Goal: Navigation & Orientation: Find specific page/section

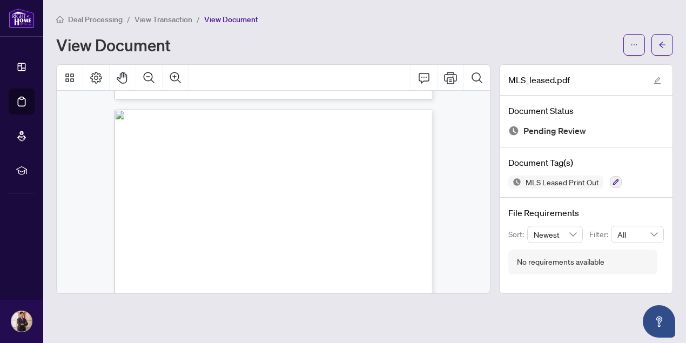
scroll to position [407, 0]
click at [175, 21] on span "View Transaction" at bounding box center [164, 20] width 58 height 10
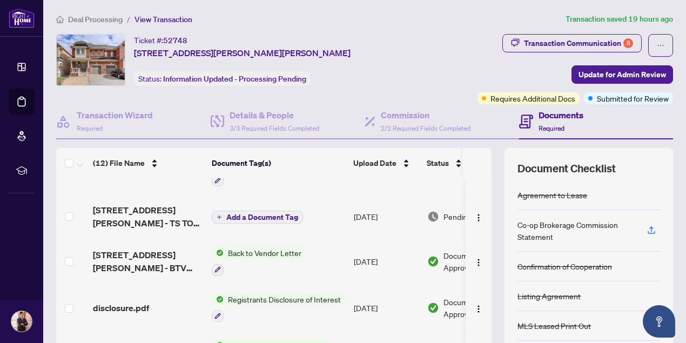
scroll to position [265, 0]
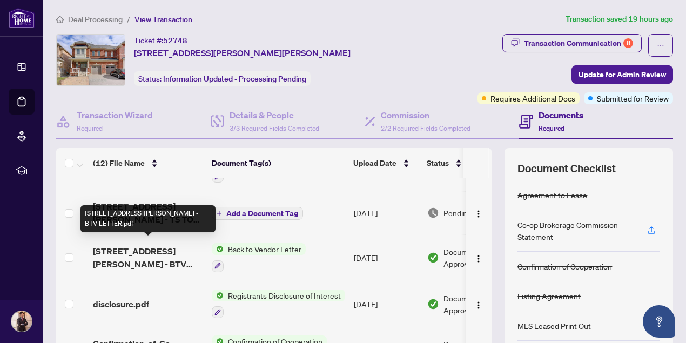
click at [158, 247] on span "[STREET_ADDRESS][PERSON_NAME] - BTV LETTER.pdf" at bounding box center [148, 258] width 110 height 26
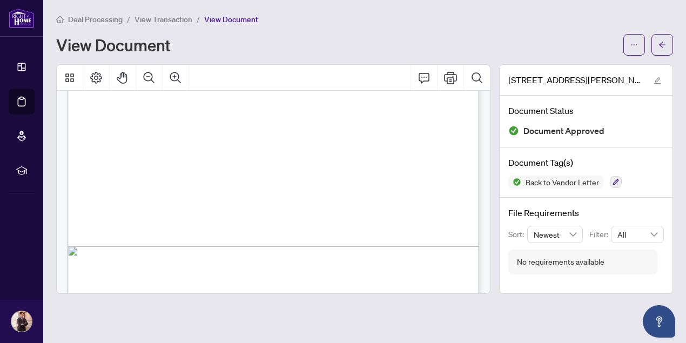
scroll to position [202, 0]
click at [168, 17] on span "View Transaction" at bounding box center [164, 20] width 58 height 10
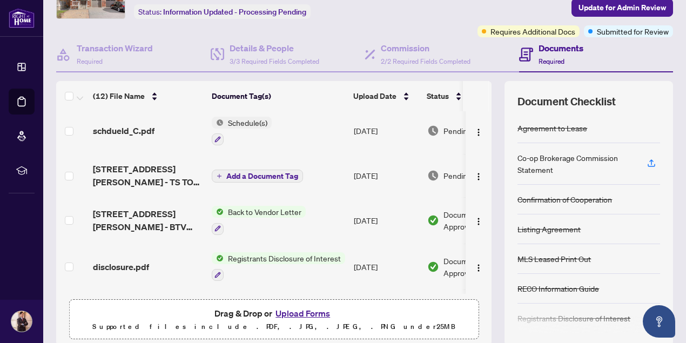
scroll to position [238, 0]
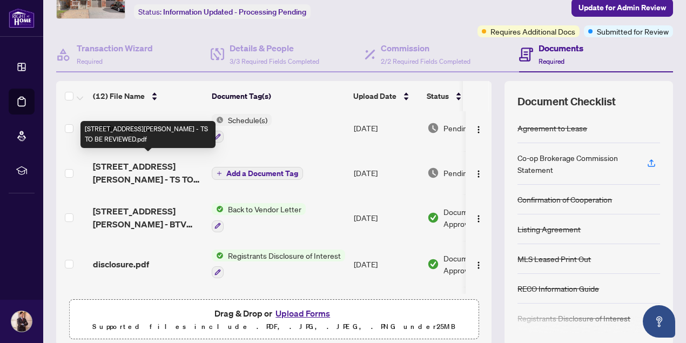
click at [156, 170] on span "[STREET_ADDRESS][PERSON_NAME] - TS TO BE REVIEWED.pdf" at bounding box center [148, 173] width 110 height 26
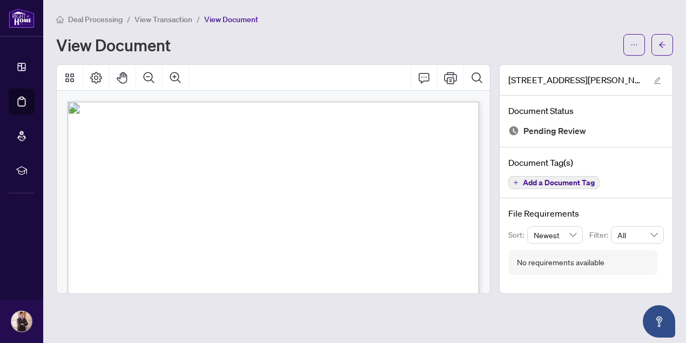
click at [173, 18] on span "View Transaction" at bounding box center [164, 20] width 58 height 10
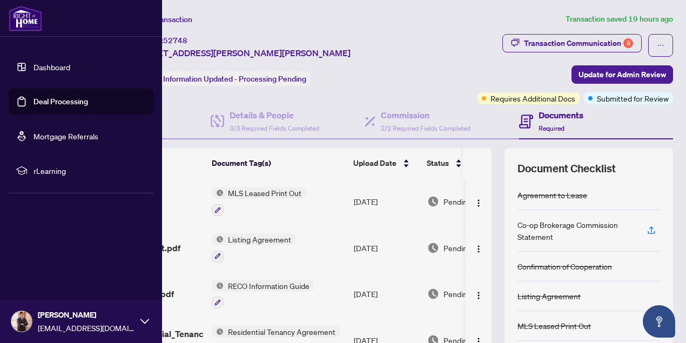
click at [37, 63] on link "Dashboard" at bounding box center [52, 67] width 37 height 10
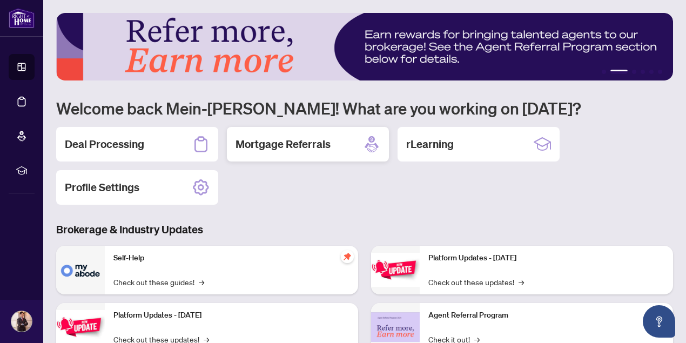
click at [302, 146] on h2 "Mortgage Referrals" at bounding box center [283, 144] width 95 height 15
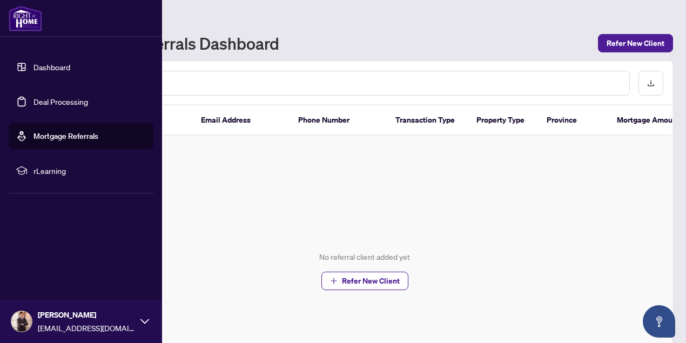
click at [55, 69] on link "Dashboard" at bounding box center [52, 67] width 37 height 10
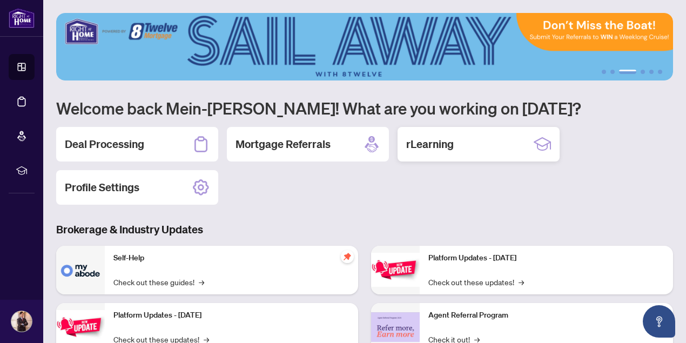
click at [448, 150] on h2 "rLearning" at bounding box center [430, 144] width 48 height 15
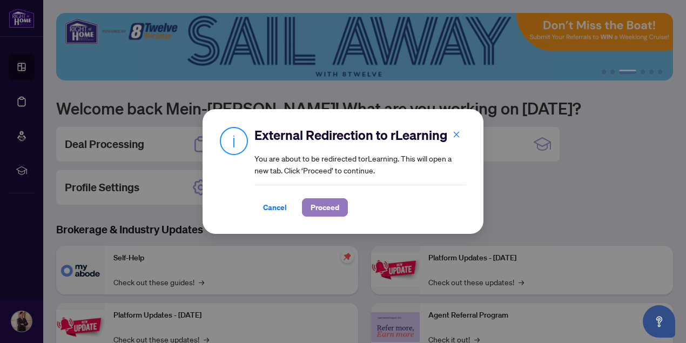
click at [319, 211] on span "Proceed" at bounding box center [325, 207] width 29 height 17
